Goal: Check status

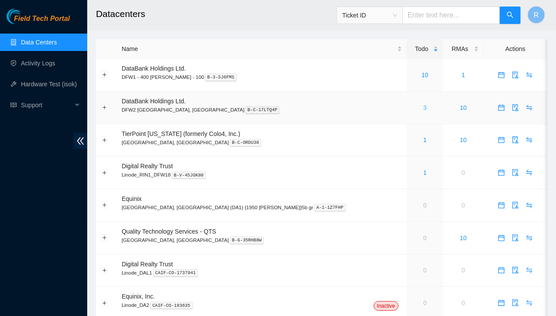
click at [424, 106] on link "3" at bounding box center [425, 107] width 3 height 7
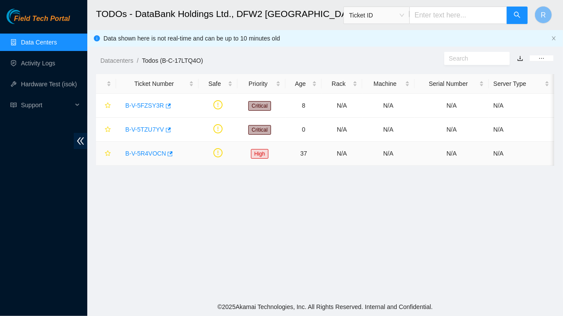
click at [156, 152] on link "B-V-5R4VOCN" at bounding box center [145, 153] width 41 height 7
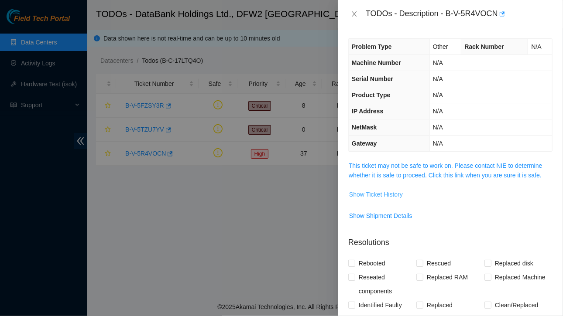
click at [375, 196] on span "Show Ticket History" at bounding box center [376, 195] width 54 height 10
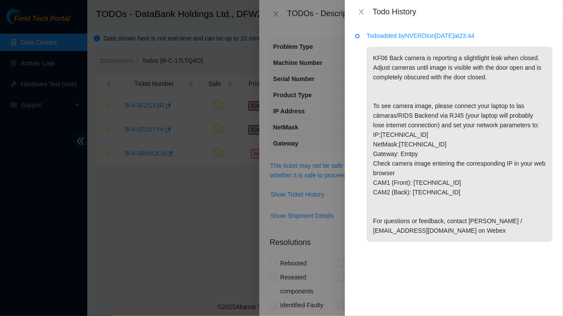
click at [475, 195] on p "KF06 Back camera is reporting a slightlight leak when closed. Adjust cameras un…" at bounding box center [460, 144] width 186 height 195
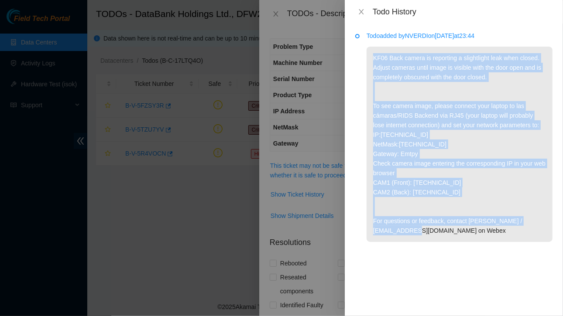
drag, startPoint x: 374, startPoint y: 59, endPoint x: 481, endPoint y: 249, distance: 217.6
click at [481, 242] on p "KF06 Back camera is reporting a slightlight leak when closed. Adjust cameras un…" at bounding box center [460, 144] width 186 height 195
copy p "KF06 Back camera is reporting a slightlight leak when closed. Adjust cameras un…"
click at [361, 10] on icon "close" at bounding box center [361, 11] width 7 height 7
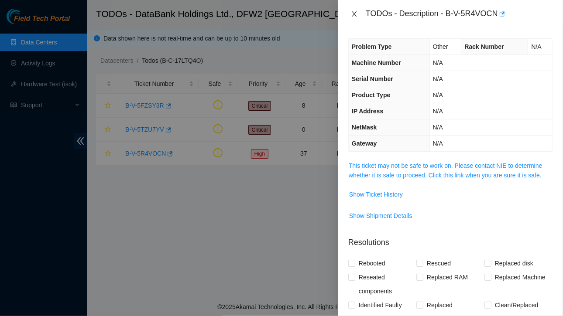
click at [354, 14] on icon "close" at bounding box center [354, 13] width 5 height 5
